Goal: Check status

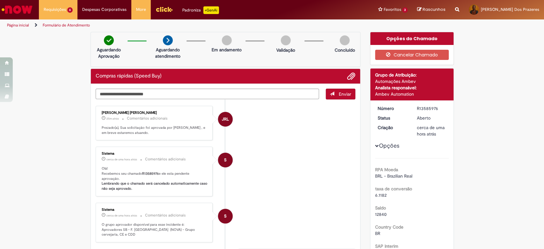
click at [141, 131] on p "Prezado(a), Sua solicitação foi aprovada por [PERSON_NAME] , e em breve estarem…" at bounding box center [155, 130] width 106 height 10
